Goal: Task Accomplishment & Management: Manage account settings

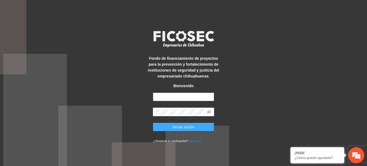
type input "**********"
click at [174, 129] on span "Iniciar sesión" at bounding box center [183, 127] width 22 height 6
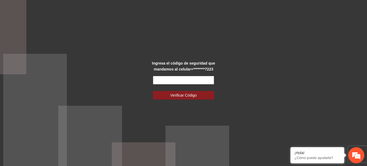
click at [186, 79] on input "text" at bounding box center [183, 80] width 61 height 9
type input "******"
click at [153, 91] on button "Verificar Código" at bounding box center [183, 95] width 61 height 9
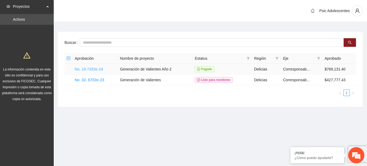
click at [95, 70] on link "No. 19-73/Dic-24" at bounding box center [89, 69] width 28 height 4
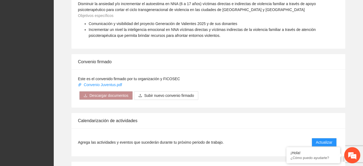
scroll to position [408, 0]
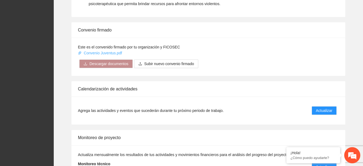
click at [112, 51] on link "Convenio Juventus.pdf" at bounding box center [100, 53] width 45 height 4
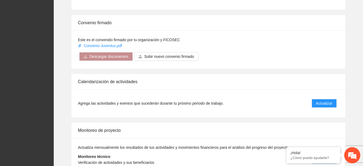
scroll to position [417, 0]
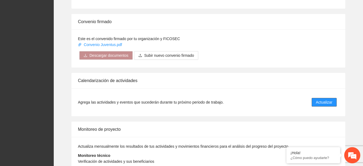
click at [324, 101] on span "Actualizar" at bounding box center [324, 102] width 16 height 6
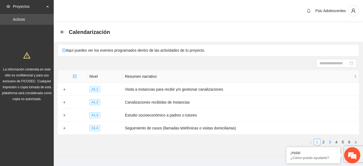
click at [329, 140] on link "3" at bounding box center [330, 142] width 6 height 6
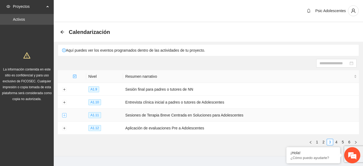
click at [64, 115] on button "Expand row" at bounding box center [64, 115] width 4 height 4
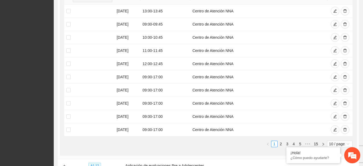
scroll to position [157, 0]
click at [282, 143] on link "2" at bounding box center [281, 143] width 6 height 6
click at [342, 76] on button "button" at bounding box center [344, 76] width 9 height 9
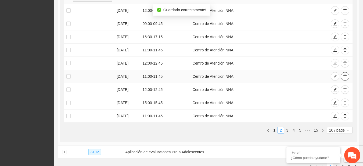
click at [342, 76] on button "button" at bounding box center [344, 76] width 9 height 9
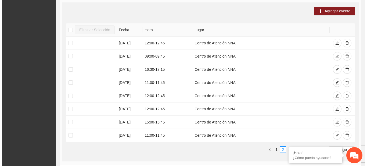
scroll to position [123, 0]
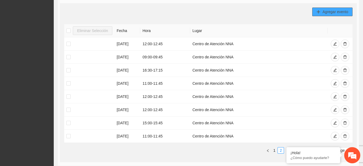
click at [324, 14] on button "Agregar evento" at bounding box center [332, 12] width 40 height 9
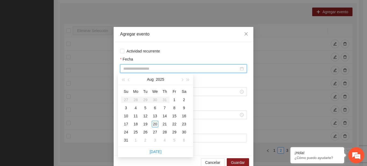
click at [143, 71] on input "Fecha" at bounding box center [180, 68] width 115 height 6
type input "**********"
click at [155, 122] on div "20" at bounding box center [155, 124] width 6 height 6
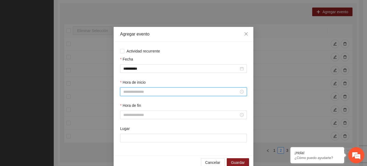
click at [143, 93] on input "Hora de inicio" at bounding box center [180, 92] width 115 height 6
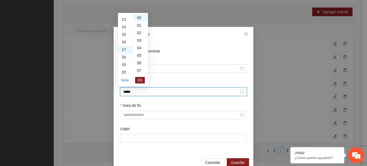
scroll to position [128, 0]
click at [139, 79] on span "OK" at bounding box center [139, 80] width 5 height 6
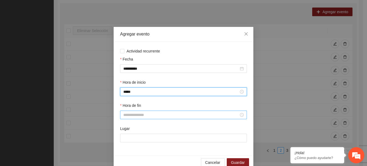
type input "*****"
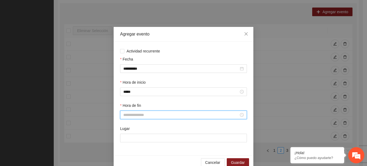
click at [136, 116] on input "Hora de fin" at bounding box center [180, 115] width 115 height 6
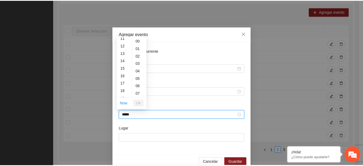
scroll to position [338, 0]
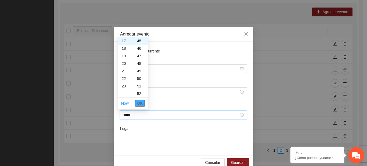
click at [143, 102] on button "OK" at bounding box center [140, 103] width 10 height 6
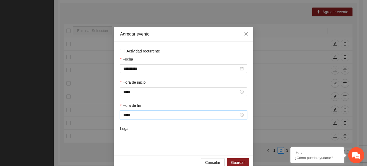
type input "*****"
click at [133, 140] on input "Lugar" at bounding box center [183, 137] width 127 height 9
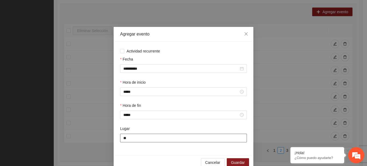
type input "**********"
click at [229, 163] on button "Guardar" at bounding box center [238, 162] width 22 height 9
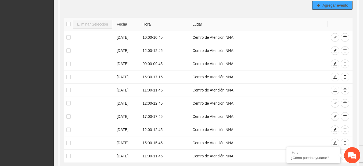
scroll to position [129, 0]
click at [321, 5] on button "Agregar evento" at bounding box center [332, 6] width 40 height 9
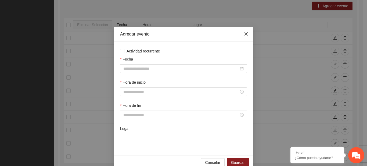
click at [245, 35] on icon "close" at bounding box center [246, 34] width 4 height 4
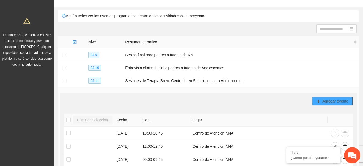
scroll to position [33, 0]
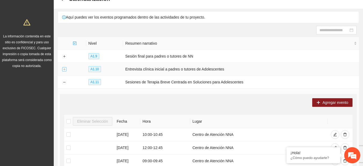
click at [64, 70] on button "Expand row" at bounding box center [64, 69] width 4 height 4
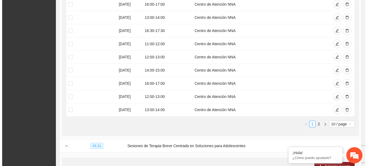
scroll to position [165, 0]
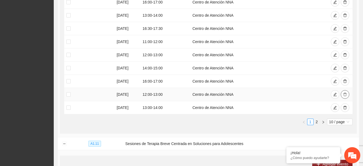
click at [343, 94] on icon "delete" at bounding box center [345, 94] width 4 height 4
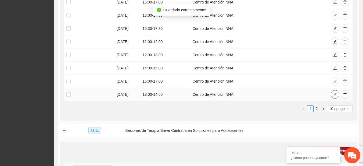
click at [332, 94] on button "button" at bounding box center [334, 94] width 9 height 9
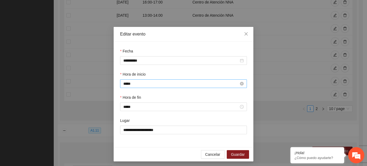
click at [134, 82] on input "*****" at bounding box center [180, 84] width 115 height 6
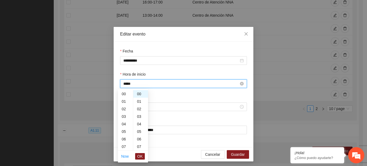
click at [134, 82] on input "*****" at bounding box center [180, 84] width 115 height 6
click at [141, 154] on span "OK" at bounding box center [139, 156] width 5 height 6
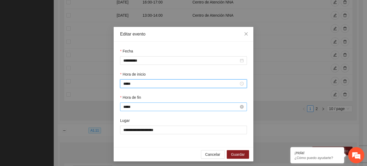
type input "*****"
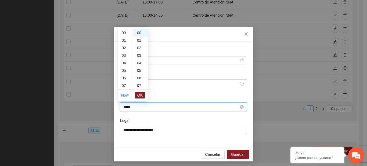
click at [125, 107] on input "*****" at bounding box center [180, 107] width 115 height 6
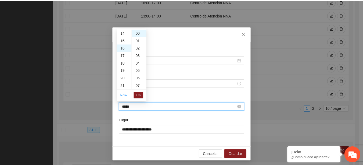
scroll to position [120, 0]
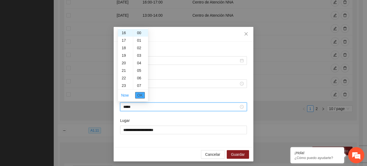
click at [143, 94] on button "OK" at bounding box center [140, 95] width 10 height 6
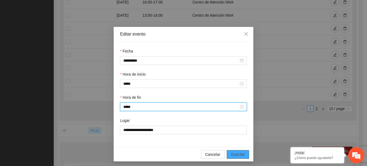
type input "*****"
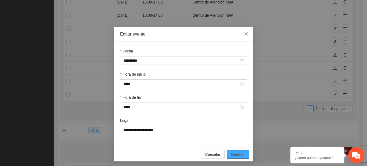
click at [242, 154] on span "Guardar" at bounding box center [238, 154] width 14 height 6
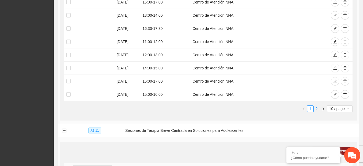
click at [315, 108] on link "2" at bounding box center [316, 108] width 6 height 6
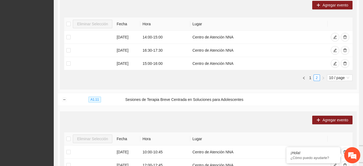
scroll to position [116, 0]
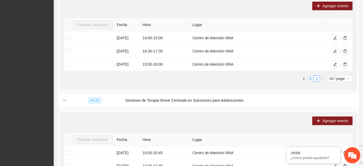
click at [311, 78] on link "1" at bounding box center [310, 78] width 6 height 6
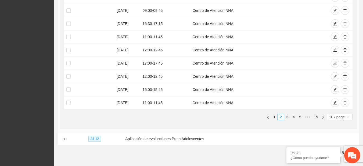
scroll to position [379, 0]
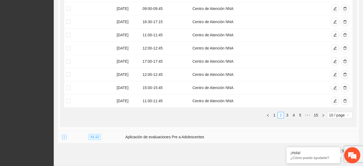
click at [64, 136] on button "Expand row" at bounding box center [64, 137] width 4 height 4
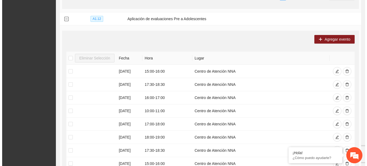
scroll to position [498, 0]
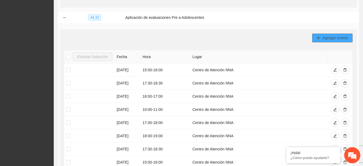
click at [321, 34] on button "Agregar evento" at bounding box center [332, 38] width 40 height 9
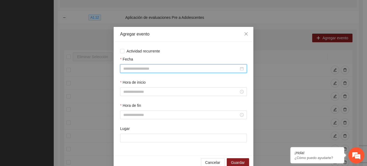
click at [170, 67] on input "Fecha" at bounding box center [180, 68] width 115 height 6
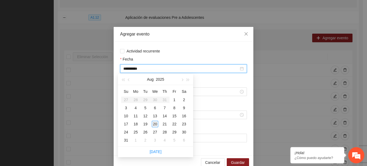
type input "**********"
click at [156, 125] on div "20" at bounding box center [155, 124] width 6 height 6
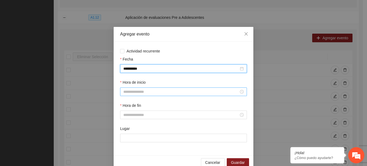
click at [136, 89] on input "Hora de inicio" at bounding box center [180, 92] width 115 height 6
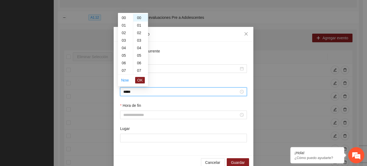
scroll to position [120, 0]
click at [139, 80] on span "OK" at bounding box center [139, 80] width 5 height 6
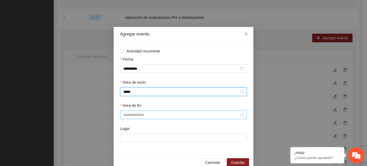
type input "*****"
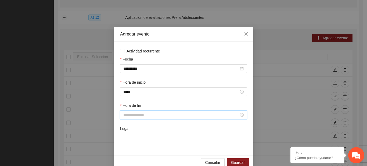
click at [132, 114] on input "Hora de fin" at bounding box center [180, 115] width 115 height 6
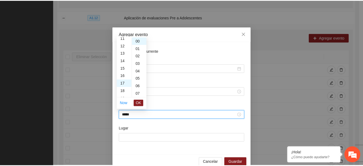
scroll to position [128, 0]
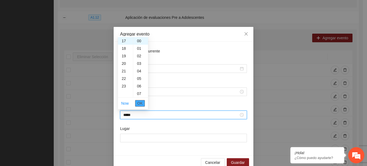
click at [140, 105] on span "OK" at bounding box center [139, 103] width 5 height 6
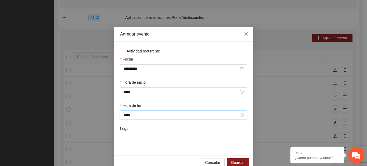
type input "*****"
click at [135, 137] on input "Lugar" at bounding box center [183, 137] width 127 height 9
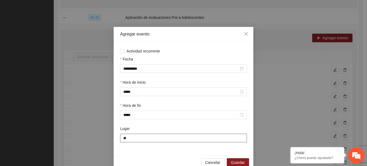
type input "**********"
click at [235, 157] on div "Cancelar Guardar" at bounding box center [184, 162] width 140 height 14
click at [236, 159] on button "Guardar" at bounding box center [238, 162] width 22 height 9
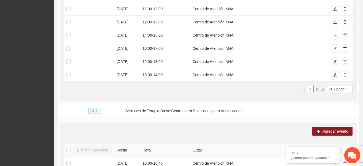
scroll to position [189, 0]
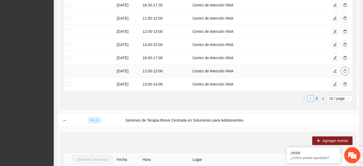
click at [346, 72] on icon "delete" at bounding box center [345, 71] width 4 height 4
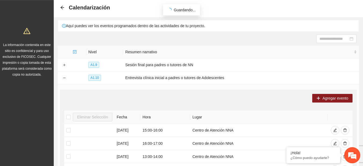
scroll to position [0, 0]
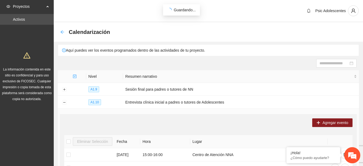
click at [62, 32] on icon "arrow-left" at bounding box center [62, 32] width 4 height 4
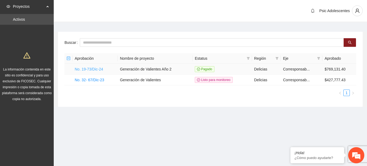
click at [93, 68] on link "No. 19-73/Dic-24" at bounding box center [89, 69] width 28 height 4
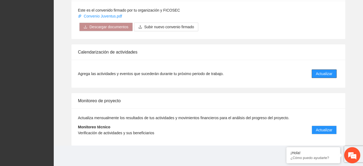
click at [328, 76] on span "Actualizar" at bounding box center [324, 74] width 16 height 6
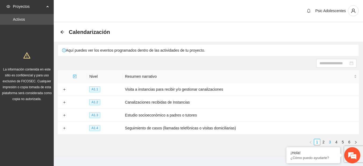
click at [329, 139] on link "3" at bounding box center [330, 142] width 6 height 6
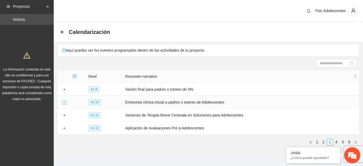
click at [64, 101] on button "Expand row" at bounding box center [64, 102] width 4 height 4
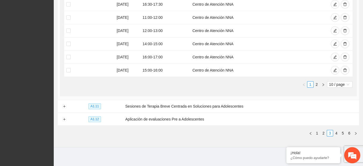
scroll to position [205, 0]
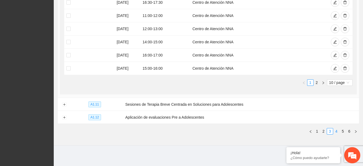
click at [335, 132] on link "4" at bounding box center [336, 131] width 6 height 6
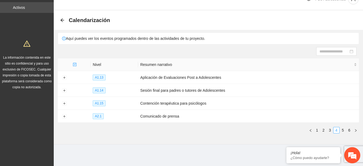
scroll to position [11, 0]
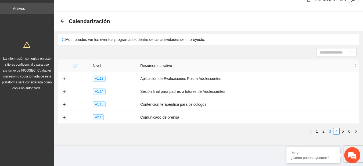
click at [331, 130] on link "3" at bounding box center [330, 131] width 6 height 6
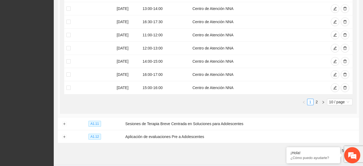
scroll to position [205, 0]
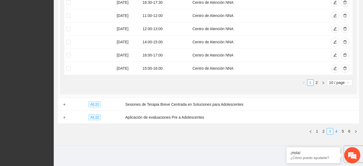
click at [334, 129] on link "4" at bounding box center [336, 131] width 6 height 6
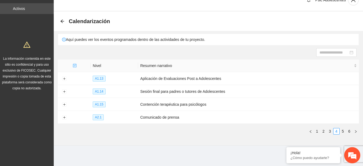
click at [137, 136] on div "Nivel Resumen narrativo A1.13 Aplicación de Evaluaciones Post a Adolescentes A1…" at bounding box center [208, 98] width 301 height 79
click at [66, 101] on td at bounding box center [64, 104] width 13 height 13
click at [65, 103] on button "Expand row" at bounding box center [64, 104] width 4 height 4
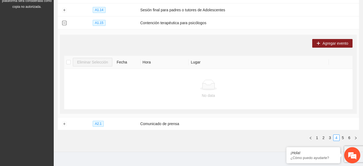
scroll to position [98, 0]
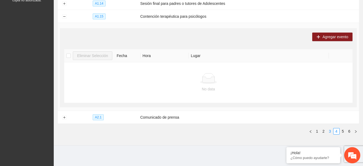
click at [326, 128] on li "3" at bounding box center [329, 131] width 6 height 6
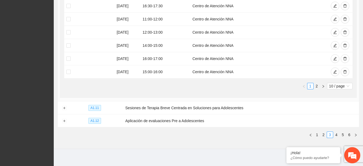
scroll to position [205, 0]
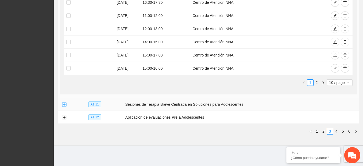
click at [65, 104] on button "Expand row" at bounding box center [64, 104] width 4 height 4
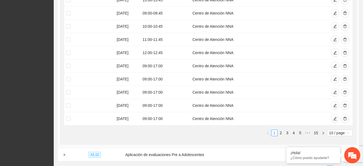
scroll to position [346, 0]
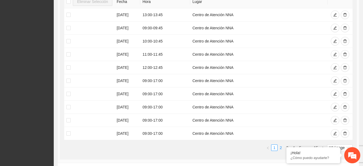
click at [280, 146] on link "2" at bounding box center [281, 147] width 6 height 6
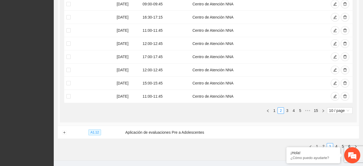
scroll to position [398, 0]
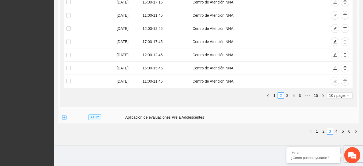
click at [65, 117] on button "Expand row" at bounding box center [64, 117] width 4 height 4
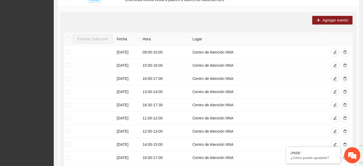
scroll to position [0, 0]
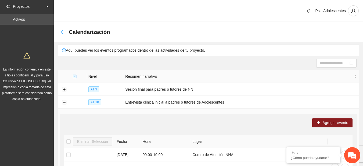
click at [62, 33] on icon "arrow-left" at bounding box center [61, 31] width 3 height 3
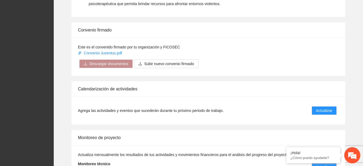
scroll to position [445, 0]
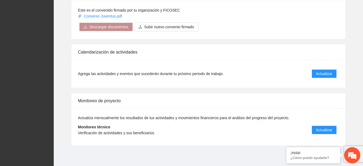
click at [321, 125] on li "Monitoreo técnico Verificación de actividades y sus beneficiarios Actualizar" at bounding box center [208, 130] width 261 height 18
click at [321, 126] on button "Actualizar" at bounding box center [323, 129] width 25 height 9
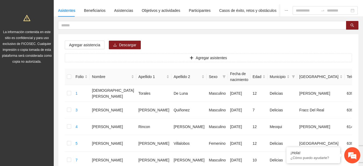
scroll to position [37, 0]
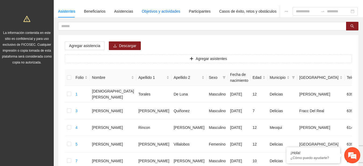
click at [156, 10] on div "Objetivos y actividades" at bounding box center [161, 11] width 38 height 6
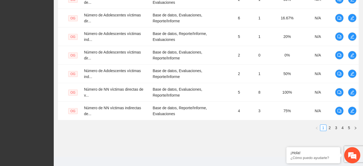
scroll to position [218, 0]
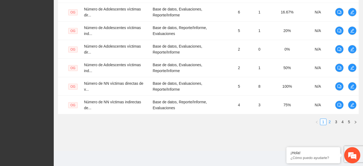
click at [329, 124] on link "2" at bounding box center [329, 122] width 6 height 6
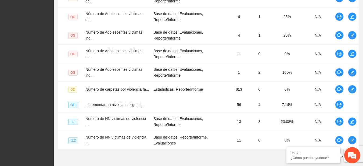
scroll to position [211, 0]
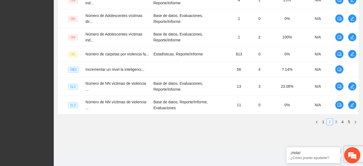
click at [336, 123] on link "3" at bounding box center [336, 122] width 6 height 6
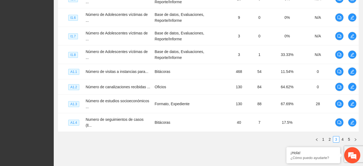
scroll to position [200, 0]
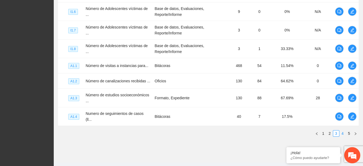
click at [342, 131] on link "4" at bounding box center [342, 133] width 6 height 6
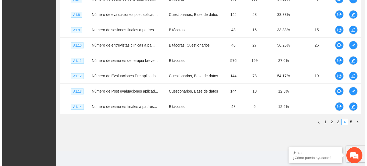
scroll to position [186, 0]
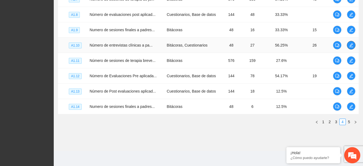
click at [351, 48] on button "button" at bounding box center [350, 45] width 9 height 9
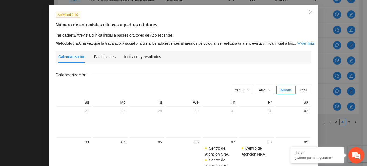
scroll to position [23, 0]
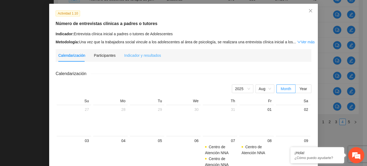
click at [134, 59] on div "Indicador y resultados" at bounding box center [142, 55] width 37 height 12
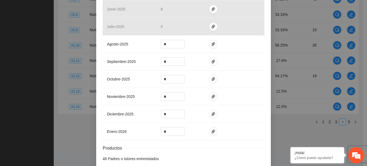
scroll to position [236, 0]
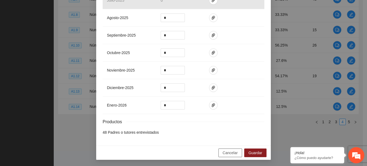
click at [227, 156] on button "Cancelar" at bounding box center [230, 152] width 24 height 9
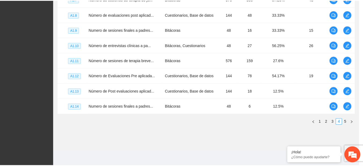
scroll to position [209, 0]
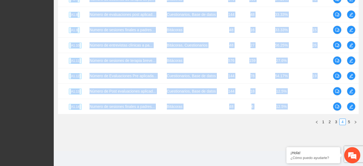
drag, startPoint x: 360, startPoint y: 117, endPoint x: 361, endPoint y: 107, distance: 9.4
click at [361, 107] on div "Objetivo general Meta: 56.00 Real: 30.00 Cumplimiento: 50.02 % Objetivos especí…" at bounding box center [208, 3] width 309 height 261
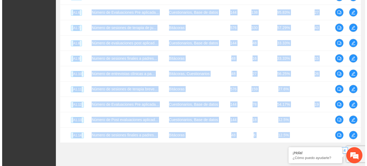
scroll to position [177, 0]
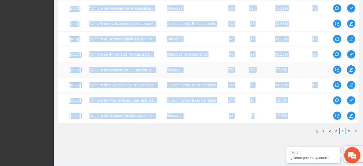
click at [354, 72] on button "button" at bounding box center [350, 69] width 9 height 9
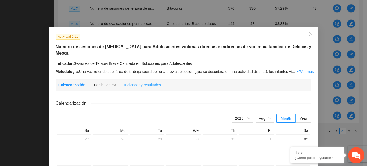
click at [146, 89] on div "Indicador y resultados" at bounding box center [142, 85] width 37 height 12
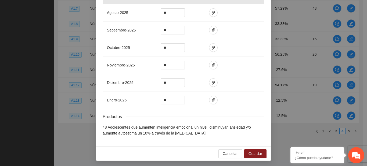
scroll to position [248, 0]
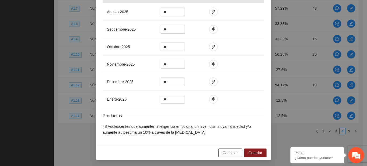
click at [227, 155] on button "Cancelar" at bounding box center [230, 152] width 24 height 9
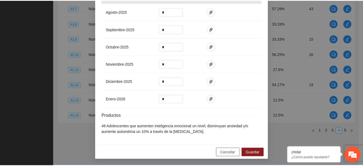
scroll to position [221, 0]
